Goal: Transaction & Acquisition: Purchase product/service

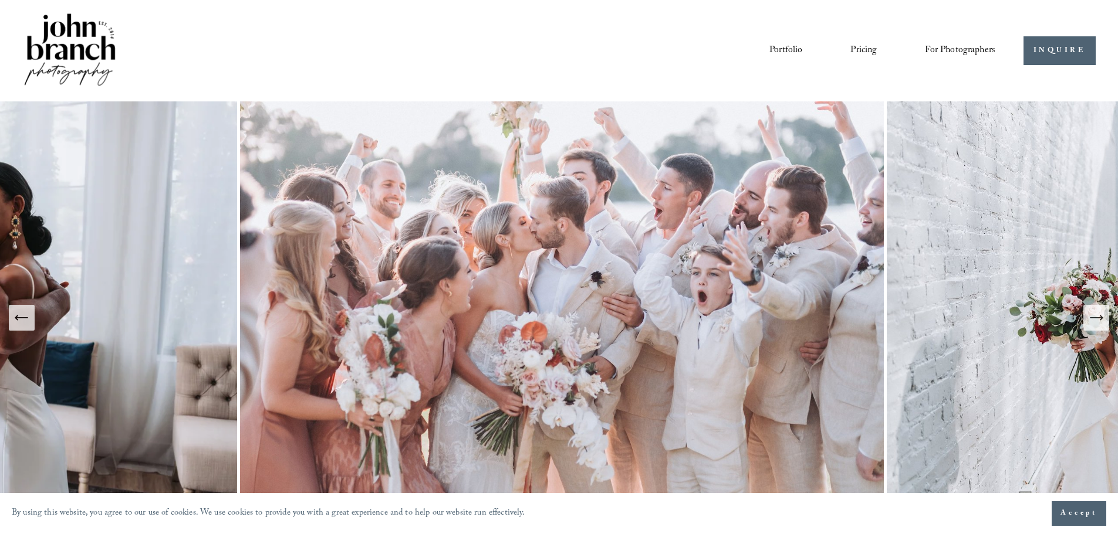
click at [852, 54] on link "Pricing" at bounding box center [863, 50] width 26 height 20
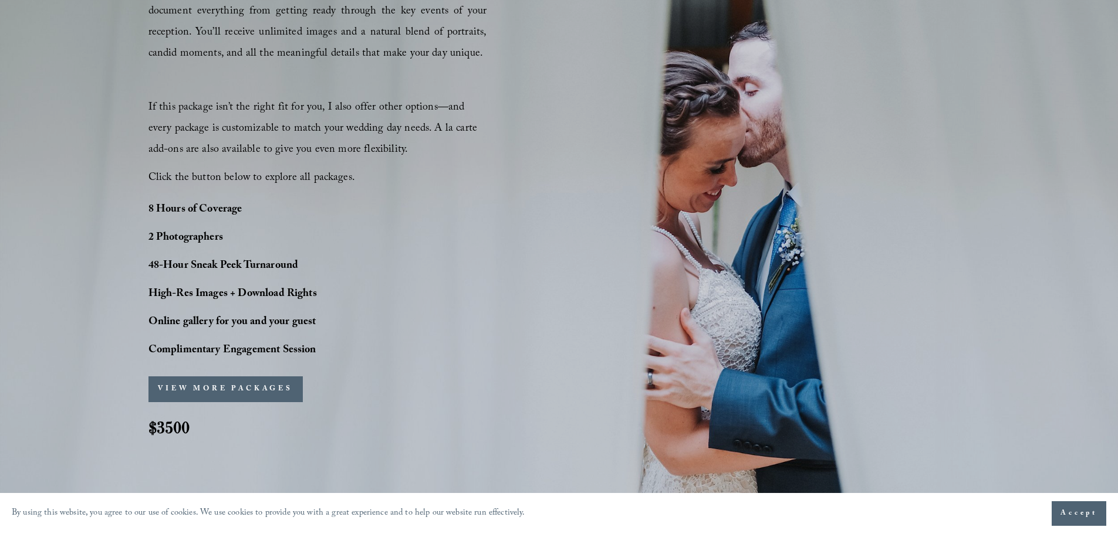
scroll to position [880, 0]
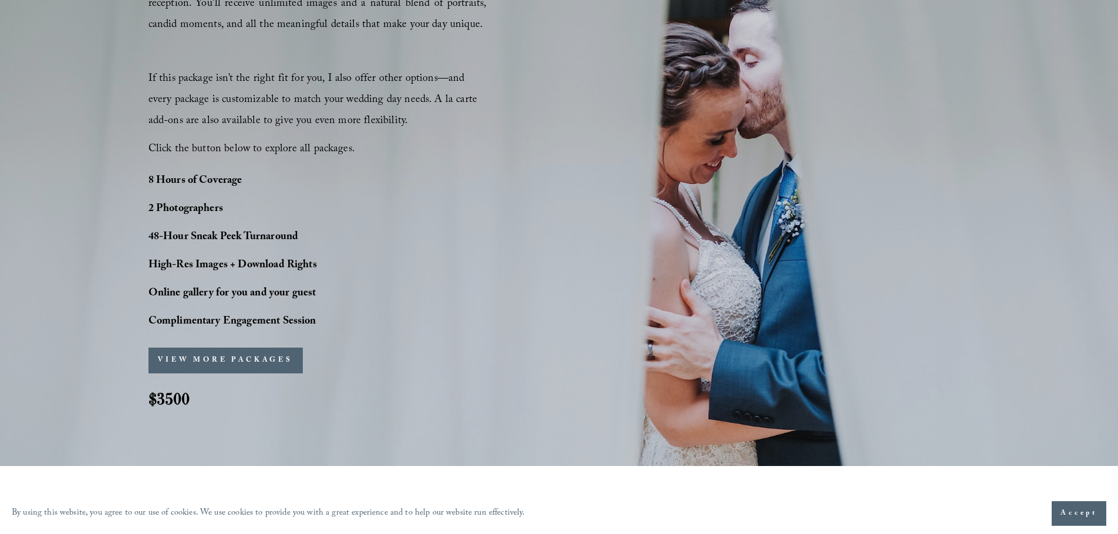
click at [246, 363] on button "VIEW MORE PACKAGES" at bounding box center [225, 361] width 154 height 26
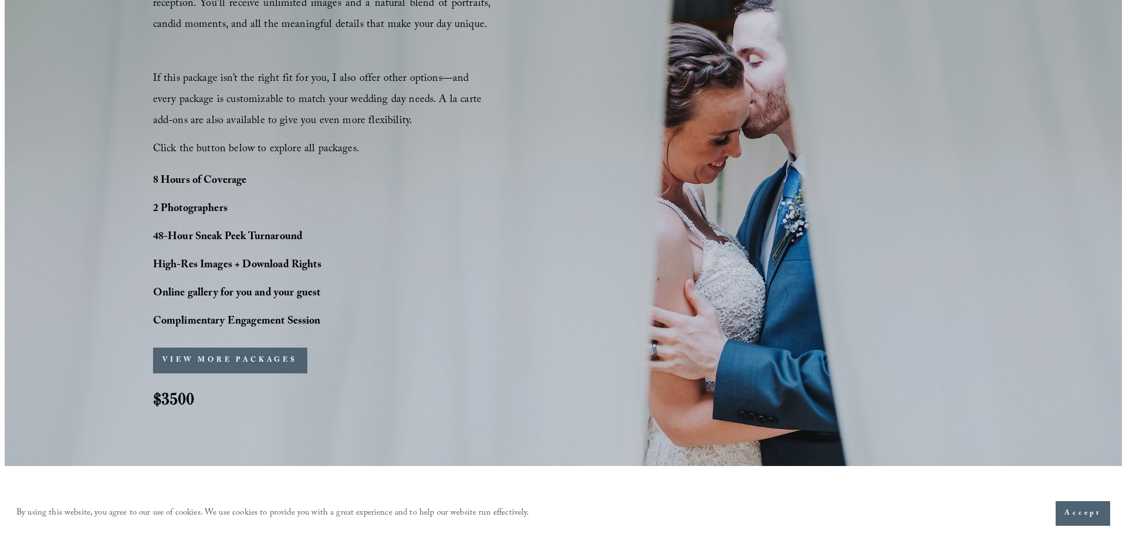
scroll to position [883, 0]
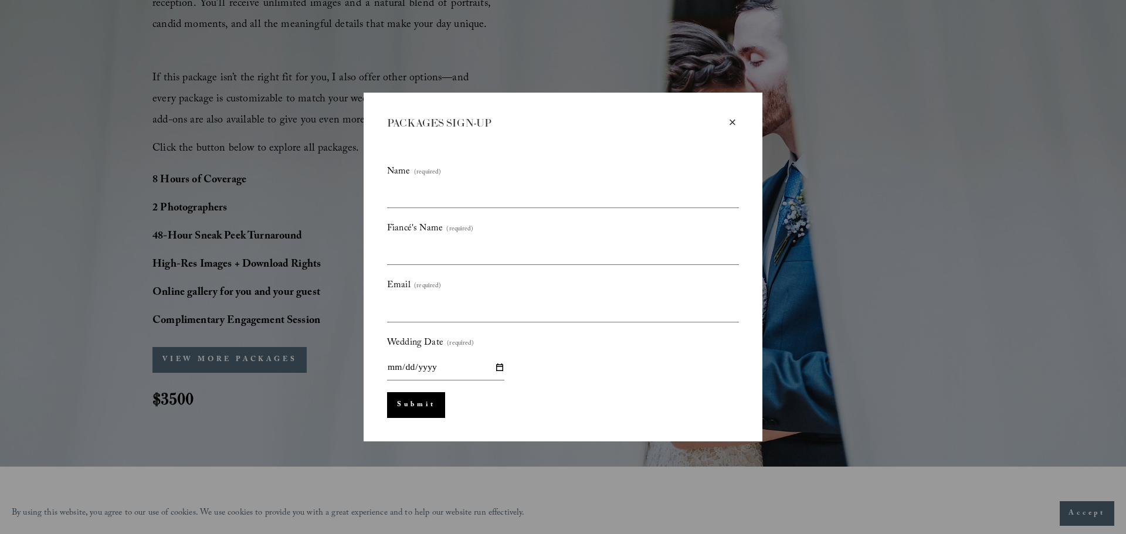
click at [739, 117] on div "×" at bounding box center [732, 122] width 13 height 13
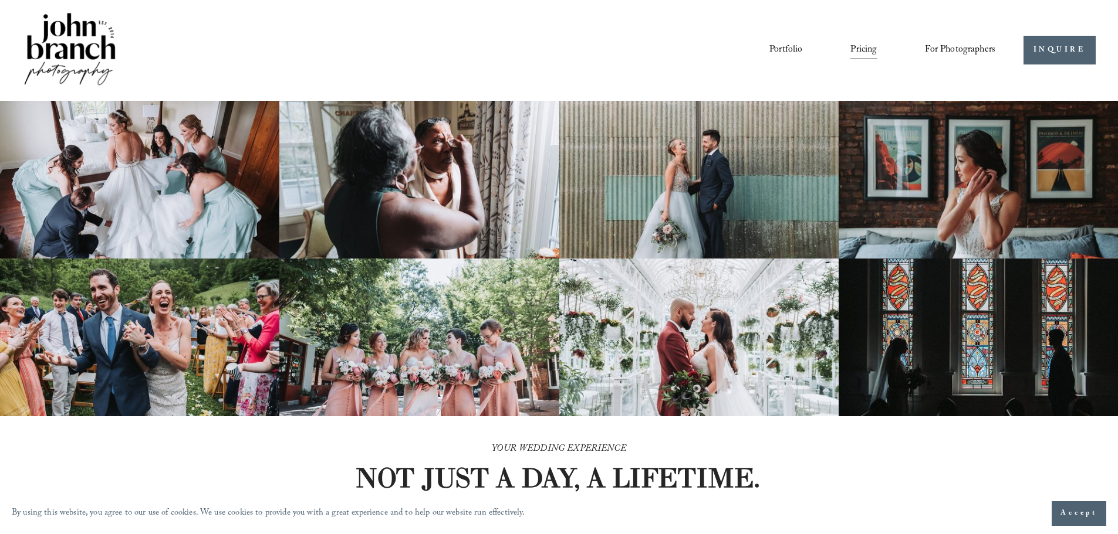
scroll to position [0, 0]
click at [956, 35] on div "Portfolio Pricing For Photographers Presets Education Courses" at bounding box center [508, 50] width 973 height 79
click at [958, 44] on span "For Photographers" at bounding box center [960, 51] width 70 height 18
click at [0, 0] on span "Education" at bounding box center [0, 0] width 0 height 0
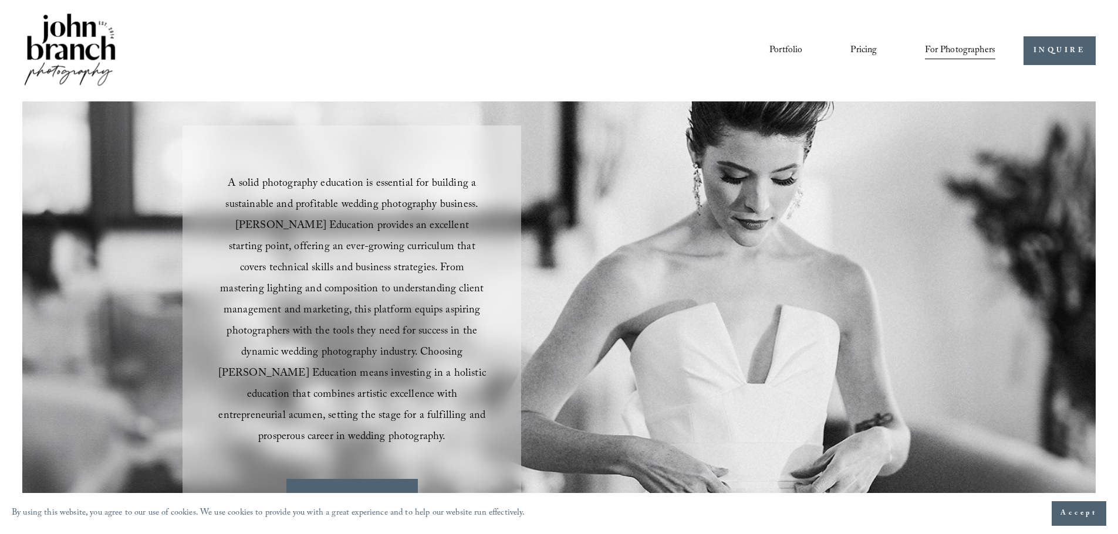
click at [0, 0] on span "Presets" at bounding box center [0, 0] width 0 height 0
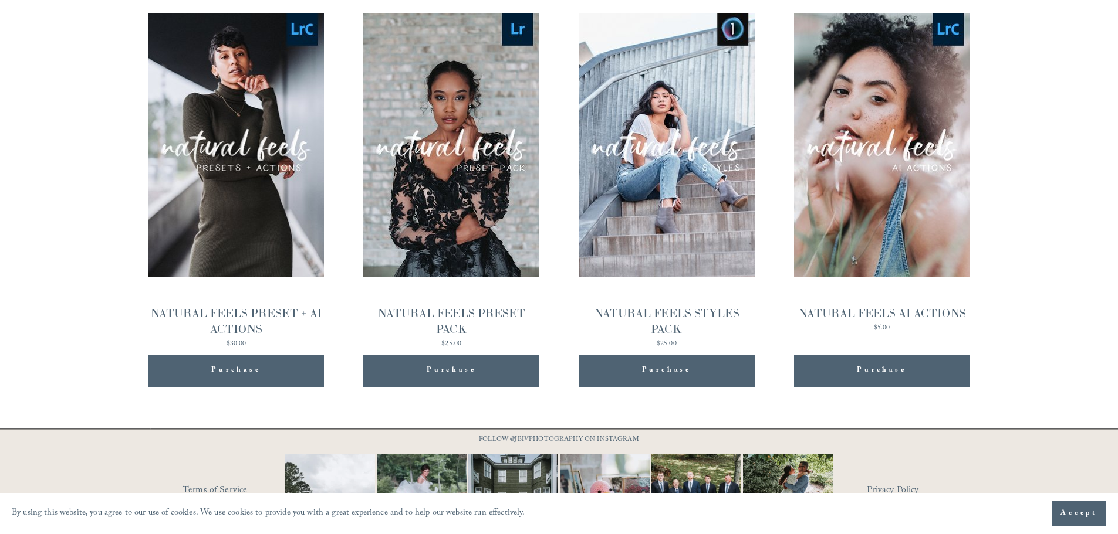
scroll to position [1284, 0]
